Goal: Transaction & Acquisition: Obtain resource

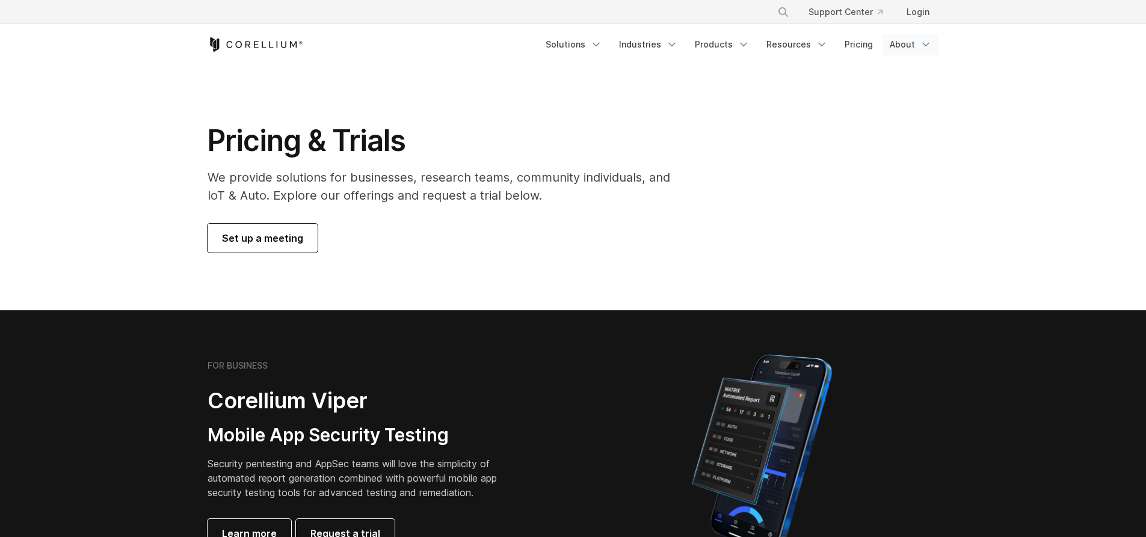
click at [914, 42] on link "About" at bounding box center [910, 45] width 57 height 22
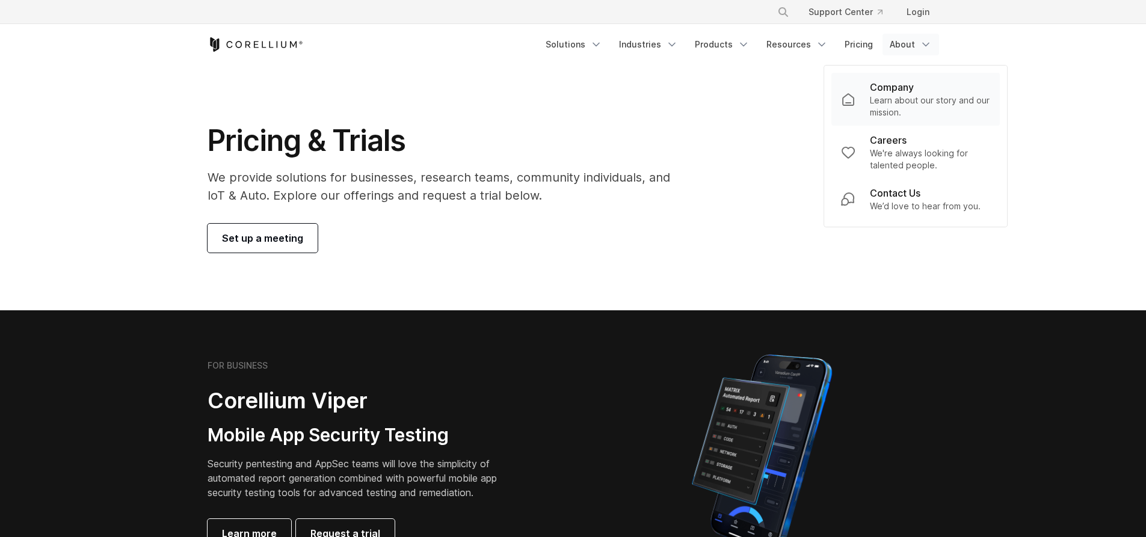
click at [917, 99] on p "Learn about our story and our mission." at bounding box center [930, 106] width 120 height 24
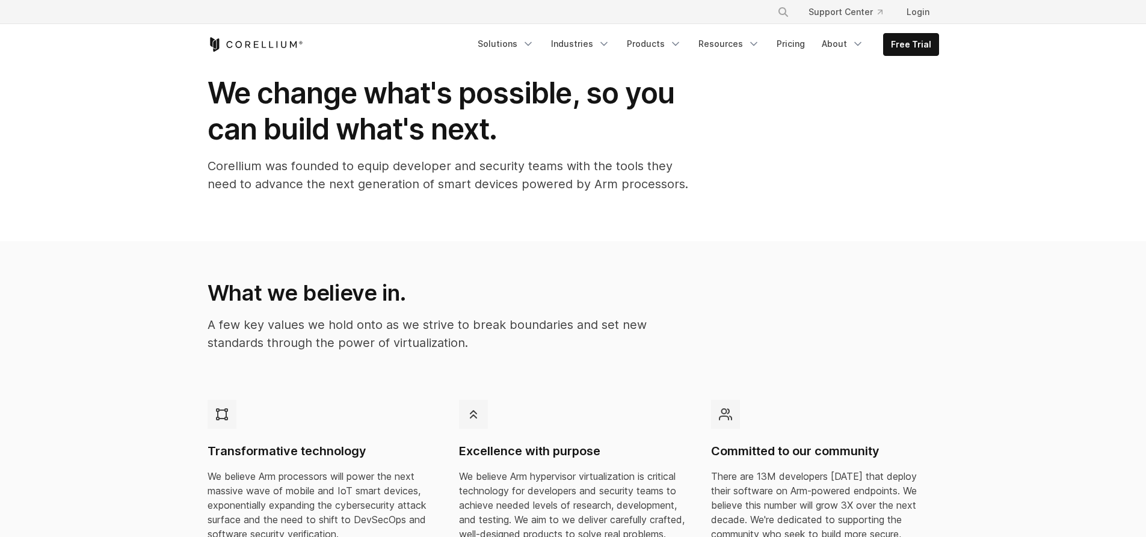
scroll to position [120, 0]
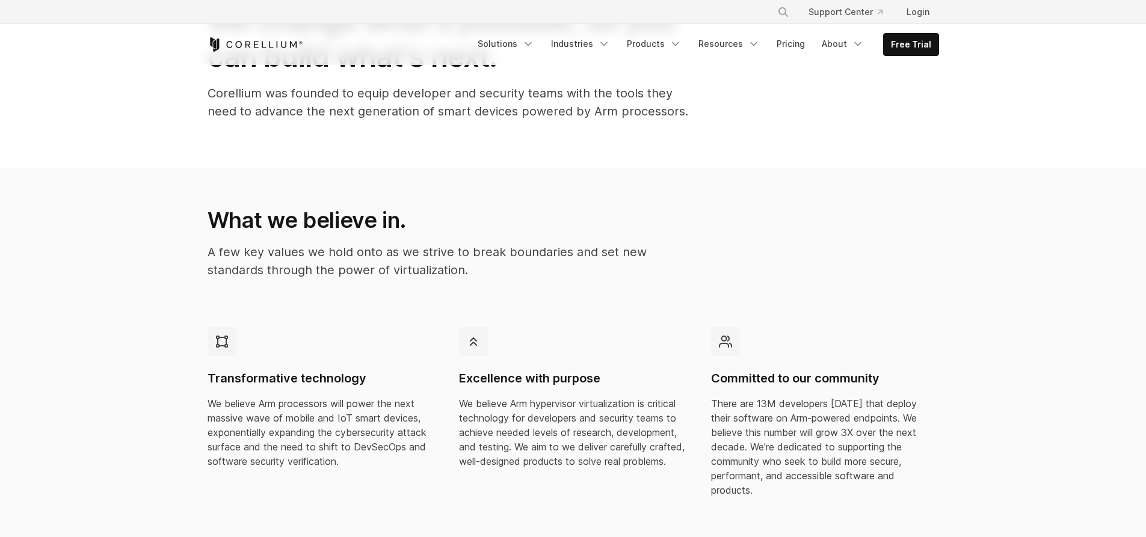
click at [244, 371] on h4 "Transformative technology" at bounding box center [322, 379] width 228 height 16
click at [556, 392] on div "Excellence with purpose We believe Arm hypervisor virtualization is critical te…" at bounding box center [573, 397] width 228 height 141
click at [757, 353] on div "Committed to our community There are 13M developers today that deploy their sof…" at bounding box center [825, 412] width 228 height 170
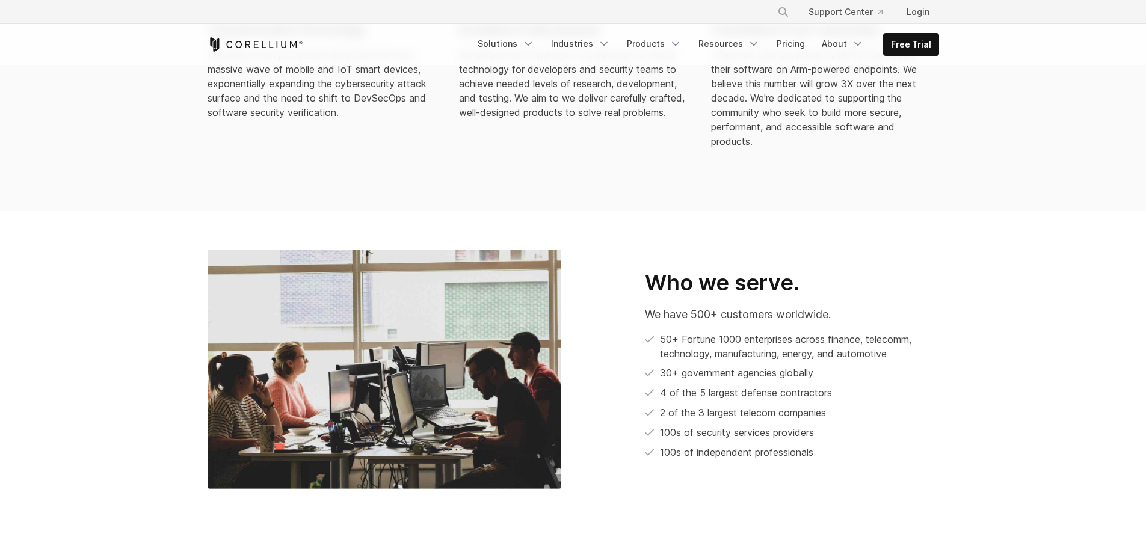
scroll to position [541, 0]
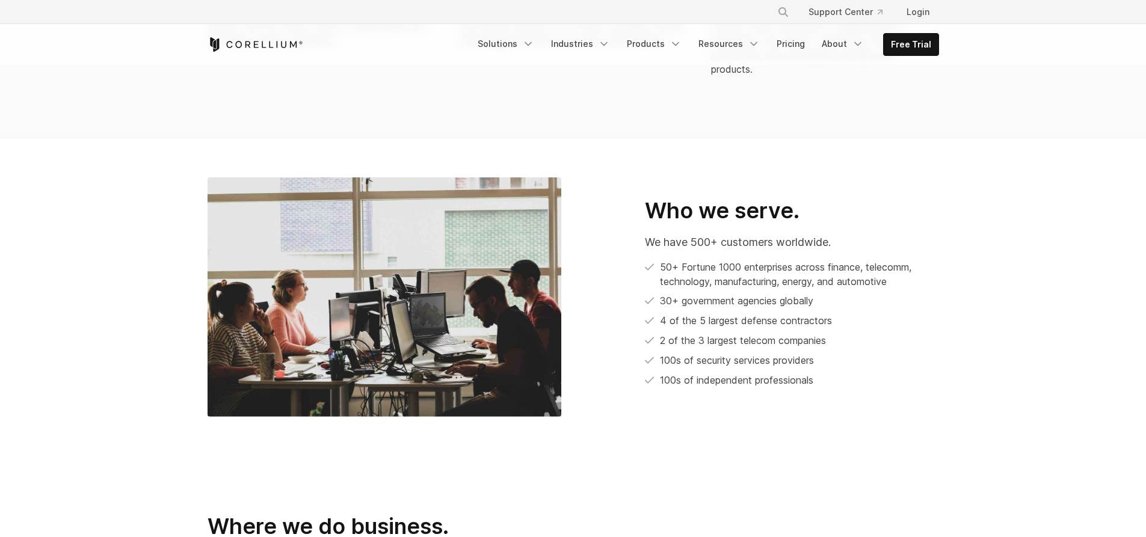
click at [611, 237] on div "Who we serve. We have 500+ customers worldwide. 50+ Fortune 1000 enterprises ac…" at bounding box center [762, 292] width 354 height 191
click at [746, 263] on li "50+ Fortune 1000 enterprises across finance, telecomm, technology, manufacturin…" at bounding box center [792, 274] width 294 height 29
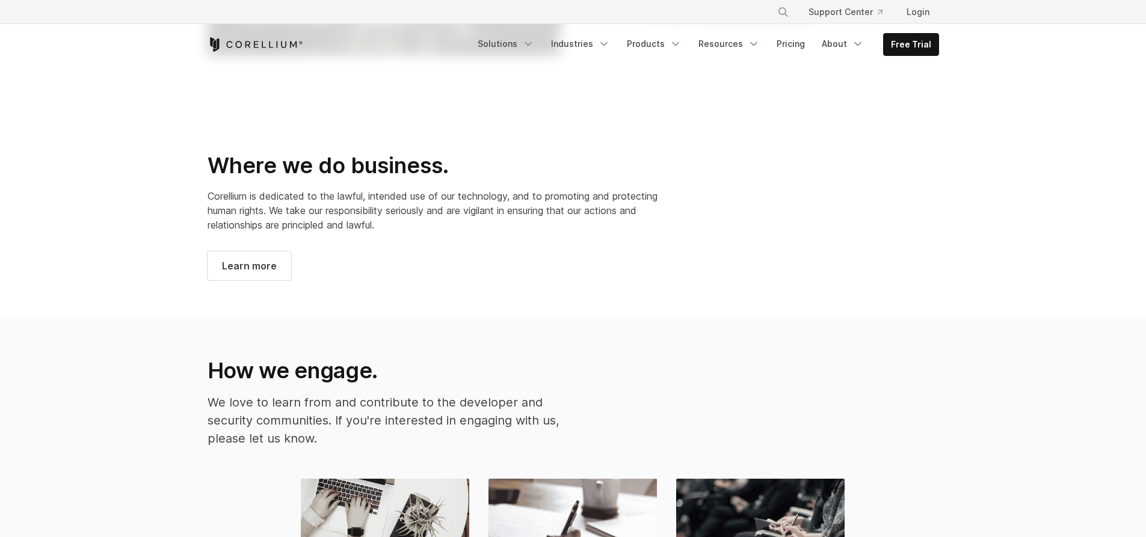
click at [289, 190] on span "Corellium is dedicated to the lawful, intended use of our technology, and to pr…" at bounding box center [433, 210] width 450 height 41
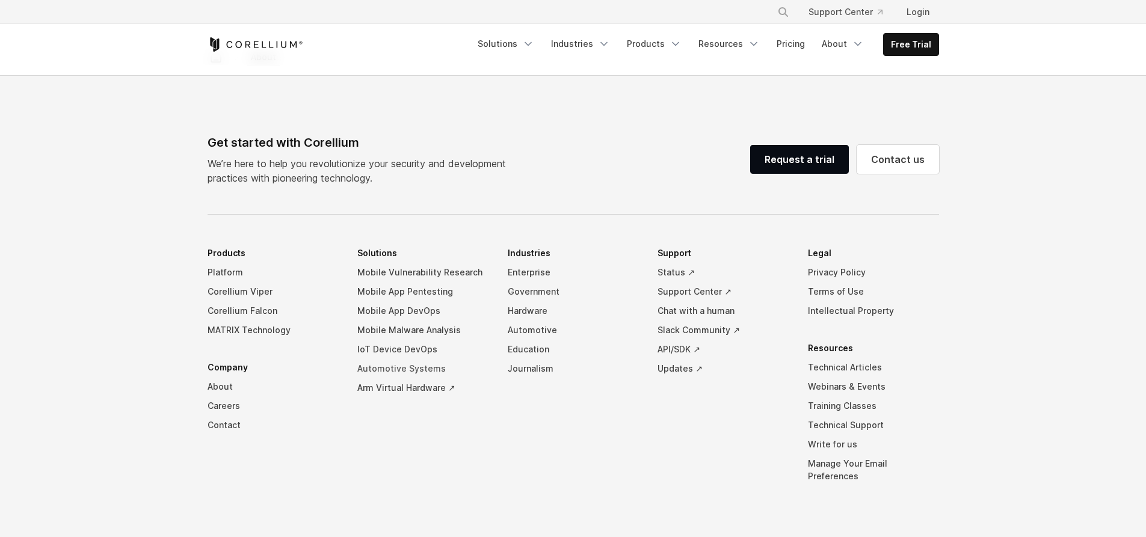
scroll to position [1925, 0]
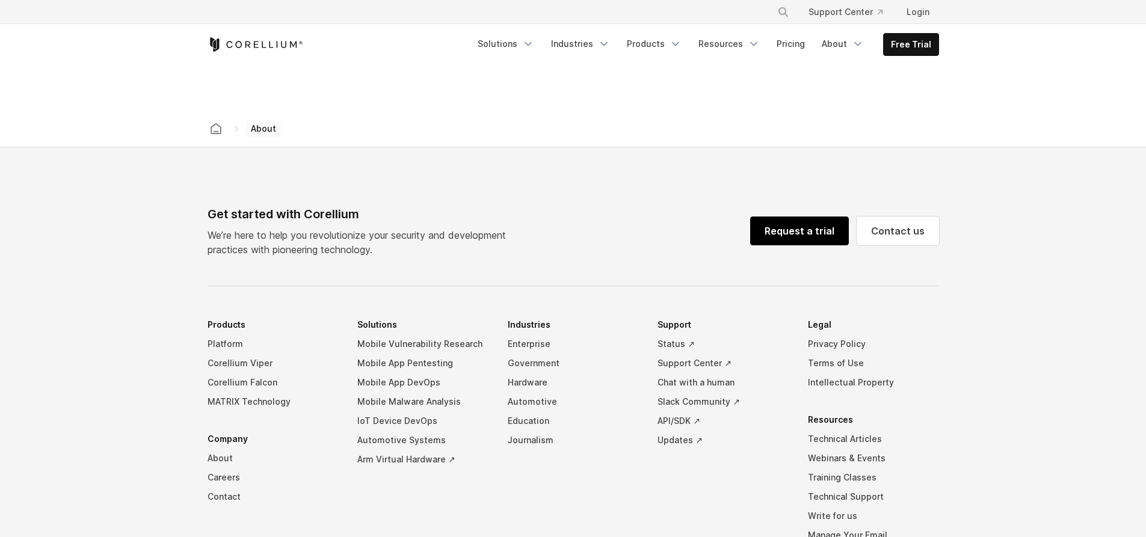
click at [795, 223] on link "Request a trial" at bounding box center [799, 231] width 99 height 29
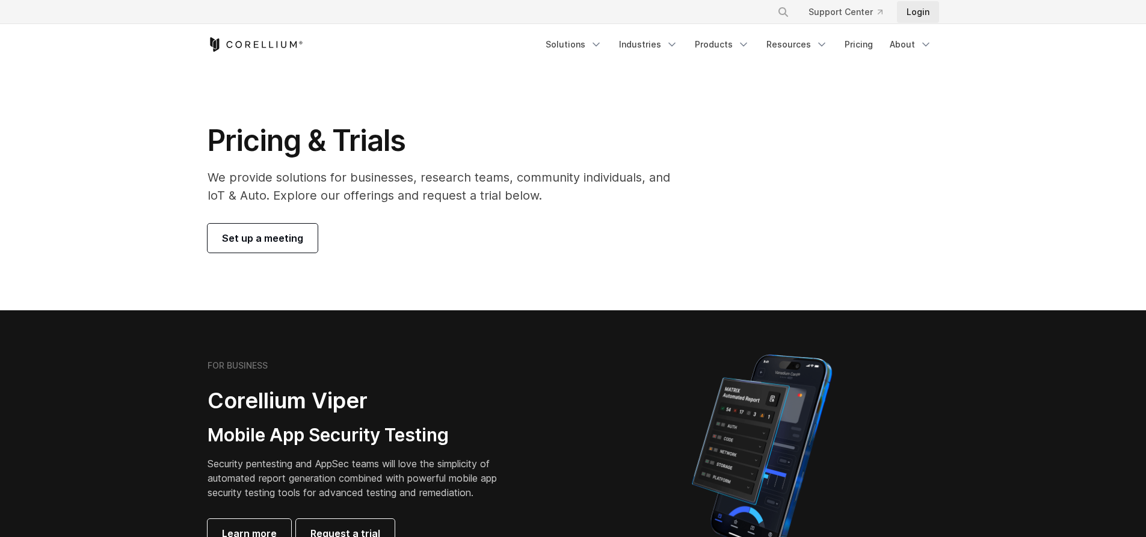
click at [920, 11] on link "Login" at bounding box center [918, 12] width 42 height 22
